Goal: Information Seeking & Learning: Check status

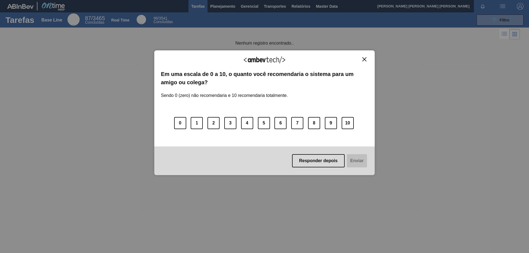
click at [363, 58] on img "Close" at bounding box center [365, 59] width 4 height 4
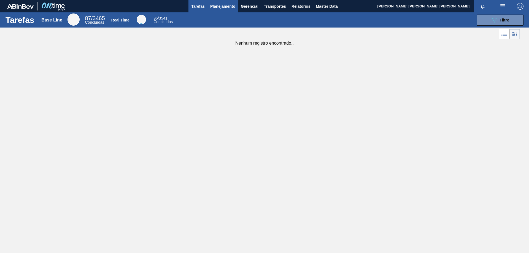
click at [226, 5] on span "Planejamento" at bounding box center [222, 6] width 25 height 7
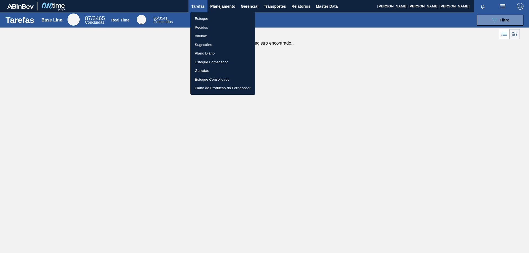
click at [219, 17] on li "Estoque" at bounding box center [223, 18] width 65 height 9
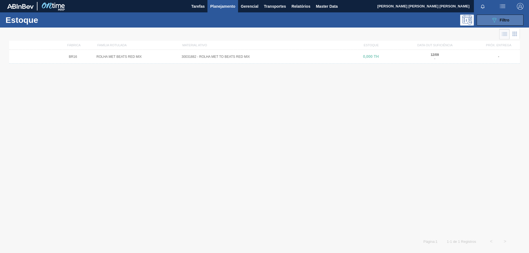
click at [499, 17] on div "089F7B8B-B2A5-4AFE-B5C0-19BA573D28AC Filtro" at bounding box center [500, 20] width 18 height 7
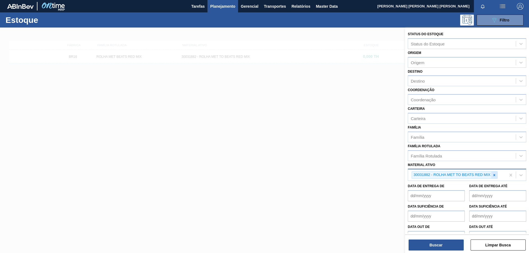
click at [495, 177] on div at bounding box center [495, 175] width 6 height 7
click at [495, 176] on icon at bounding box center [495, 175] width 4 height 4
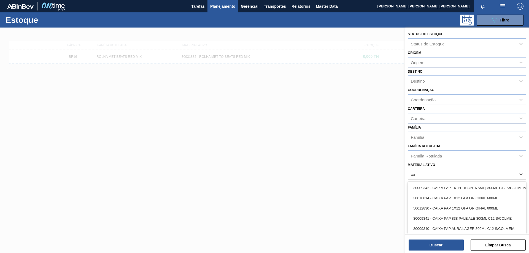
type ativo "c"
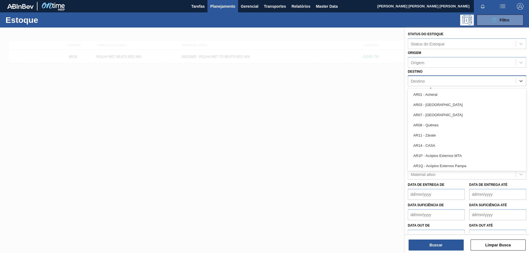
click at [462, 79] on div "Destino" at bounding box center [462, 81] width 108 height 8
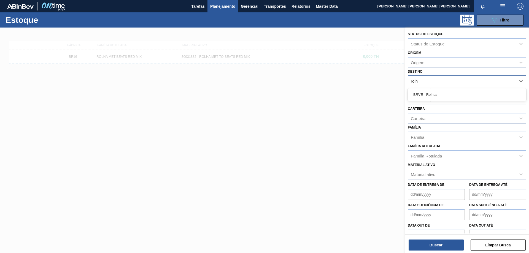
type input "rolha"
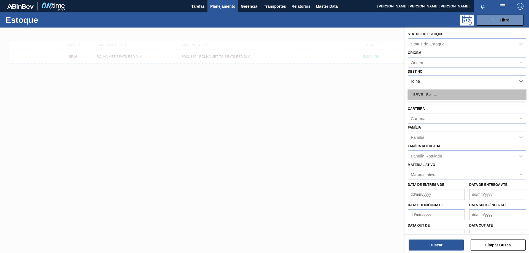
click at [456, 93] on div "BRVE - Rolhas" at bounding box center [467, 95] width 119 height 10
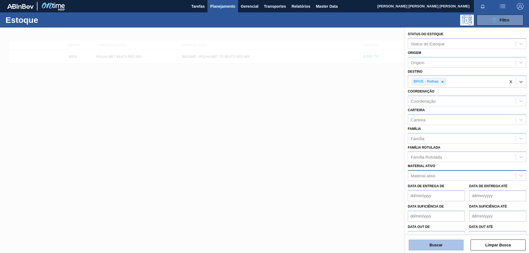
click at [438, 245] on button "Buscar" at bounding box center [436, 245] width 55 height 11
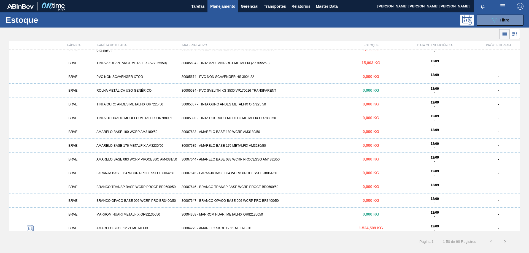
scroll to position [508, 0]
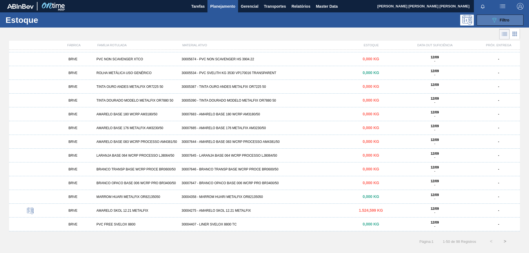
click at [503, 19] on span "Filtro" at bounding box center [505, 20] width 10 height 4
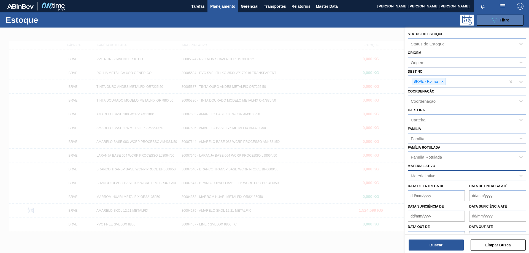
click at [503, 19] on span "Filtro" at bounding box center [505, 20] width 10 height 4
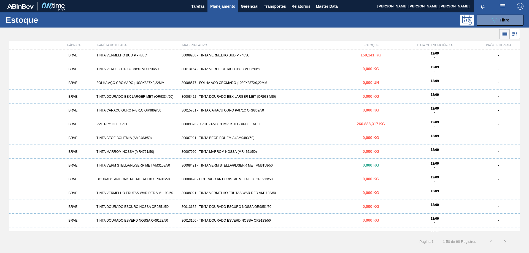
scroll to position [0, 0]
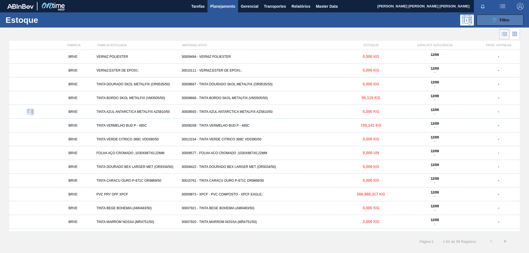
click at [496, 22] on icon "089F7B8B-B2A5-4AFE-B5C0-19BA573D28AC" at bounding box center [494, 20] width 7 height 7
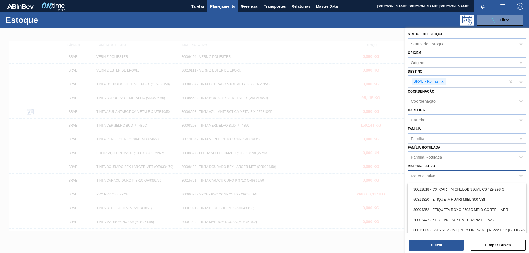
click at [444, 175] on div "Material ativo" at bounding box center [462, 176] width 108 height 8
paste ativo "CAIXA DE PAPELAO AR 484 X 311 X 275"
type ativo "CAIXA DE PAPELAO AR 484 X 311 X 275"
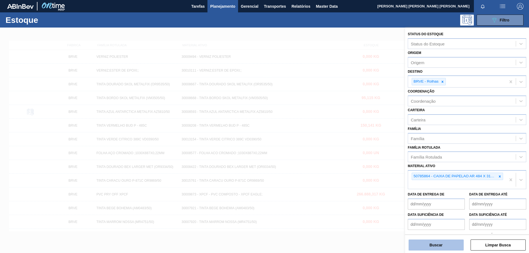
click at [437, 241] on button "Buscar" at bounding box center [436, 245] width 55 height 11
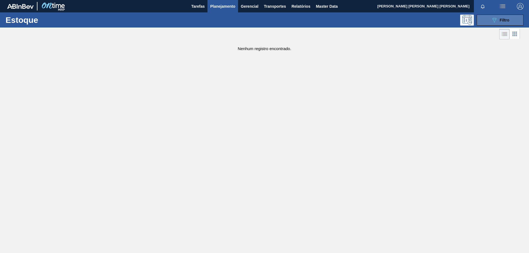
click at [498, 24] on button "089F7B8B-B2A5-4AFE-B5C0-19BA573D28AC Filtro" at bounding box center [500, 20] width 47 height 11
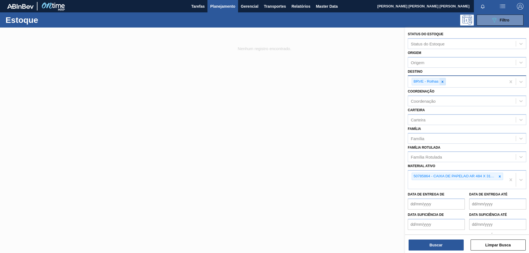
click at [443, 81] on icon at bounding box center [443, 82] width 4 height 4
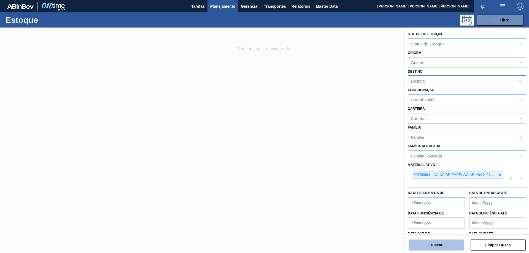
click at [441, 245] on button "Buscar" at bounding box center [436, 245] width 55 height 11
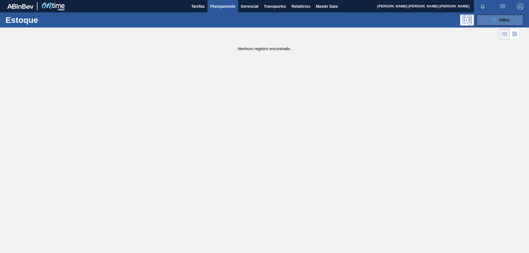
click at [490, 23] on button "089F7B8B-B2A5-4AFE-B5C0-19BA573D28AC Filtro" at bounding box center [500, 20] width 47 height 11
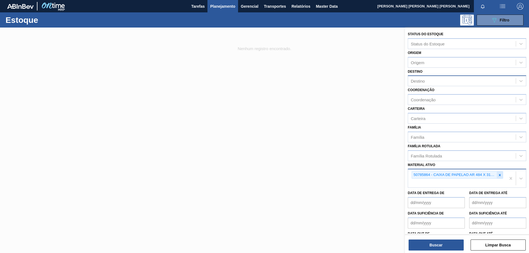
click at [498, 174] on icon at bounding box center [500, 175] width 4 height 4
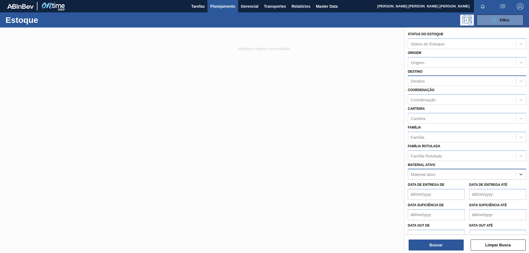
paste ativo "CAIXA DE PAPELAO AR 484 X 311 X 275"
type ativo "CAIXA DE PAPELAO AR 484 X 311 X 275"
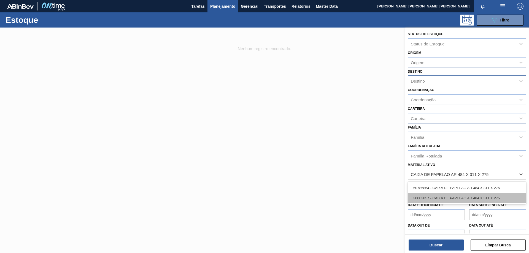
click at [446, 199] on div "30003857 - CAIXA DE PAPELAO AR 484 X 311 X 275" at bounding box center [467, 198] width 119 height 10
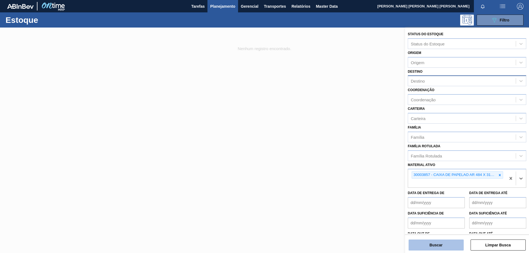
click at [444, 245] on button "Buscar" at bounding box center [436, 245] width 55 height 11
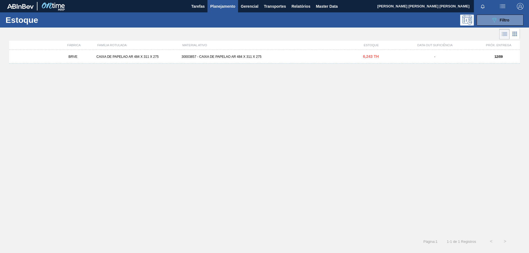
click at [273, 55] on div "30003857 - CAIXA DE PAPELAO AR 484 X 311 X 275" at bounding box center [264, 57] width 170 height 4
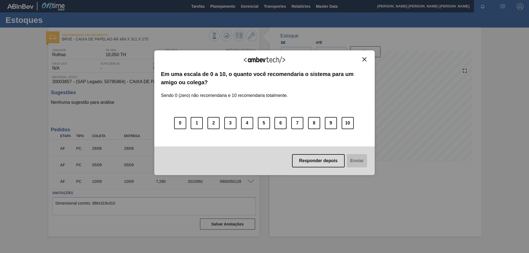
click at [364, 60] on img "Close" at bounding box center [365, 59] width 4 height 4
click at [366, 59] on img "Close" at bounding box center [365, 59] width 4 height 4
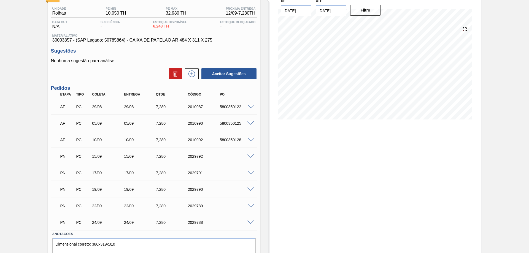
scroll to position [42, 0]
